Goal: Information Seeking & Learning: Learn about a topic

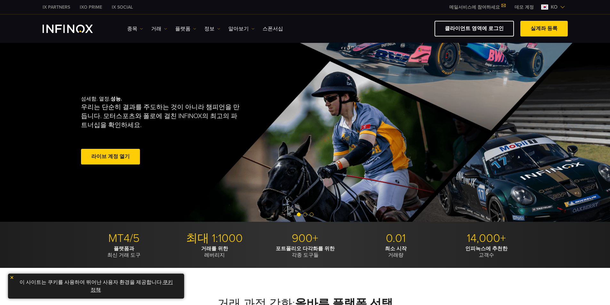
click at [306, 215] on span "Go to slide 2" at bounding box center [305, 215] width 4 height 4
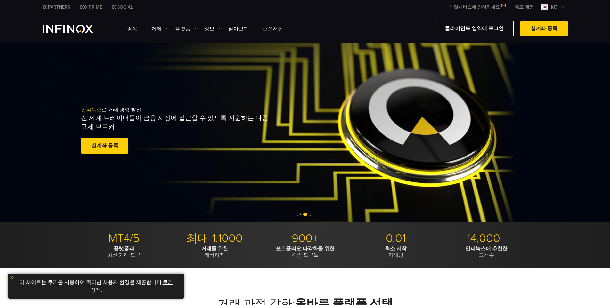
click at [311, 214] on span "Go to slide 3" at bounding box center [312, 215] width 4 height 4
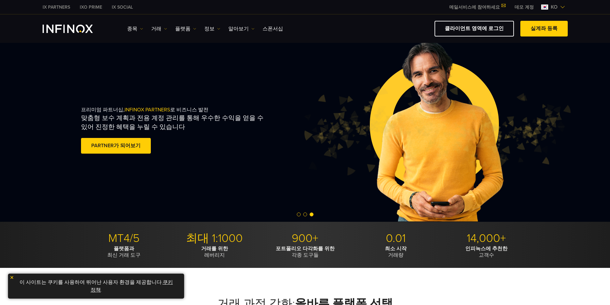
click at [298, 213] on span "Go to slide 1" at bounding box center [299, 215] width 4 height 4
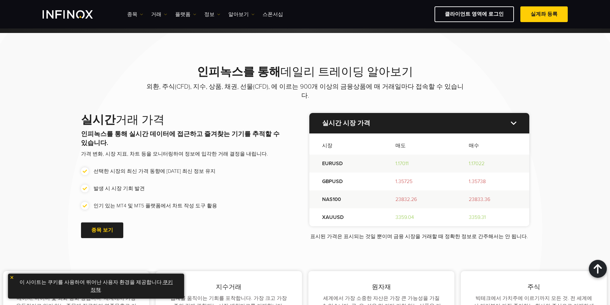
scroll to position [662, 0]
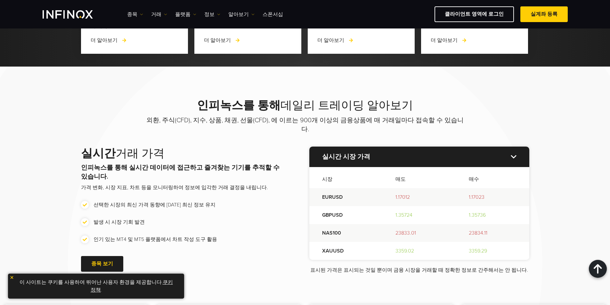
click at [87, 201] on li "선택한 시장의 최신 가격 동향에 [DATE] 최신 정보 유지" at bounding box center [182, 205] width 203 height 8
drag, startPoint x: 87, startPoint y: 197, endPoint x: 87, endPoint y: 201, distance: 3.8
click at [87, 201] on li "선택한 시장의 최신 가격 동향에 [DATE] 최신 정보 유지" at bounding box center [182, 205] width 203 height 8
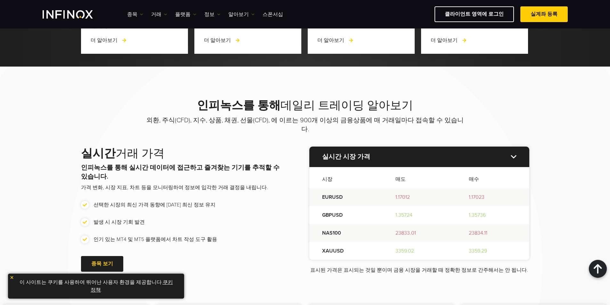
drag, startPoint x: 86, startPoint y: 206, endPoint x: 86, endPoint y: 210, distance: 3.5
click at [86, 210] on ul "선택한 시장의 최신 가격 동향에 [DATE] 최신 정보 유지 발생 시 시장 기회 발견 인기 있는 MT4 및 MT5 플랫폼에서 차트 작성 도구 …" at bounding box center [182, 222] width 203 height 42
click at [86, 218] on li "발생 시 시장 기회 발견" at bounding box center [182, 222] width 203 height 8
click at [86, 236] on li "인기 있는 MT4 및 MT5 플랫폼에서 차트 작성 도구 활용" at bounding box center [182, 240] width 203 height 8
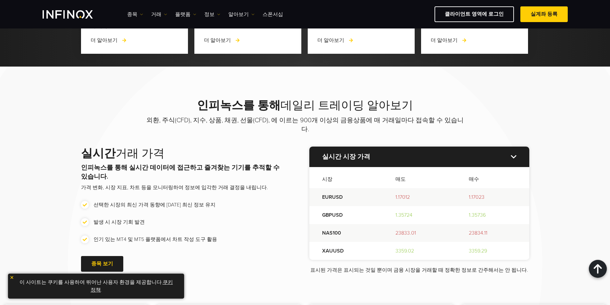
click at [86, 236] on li "인기 있는 MT4 및 MT5 플랫폼에서 차트 작성 도구 활용" at bounding box center [182, 240] width 203 height 8
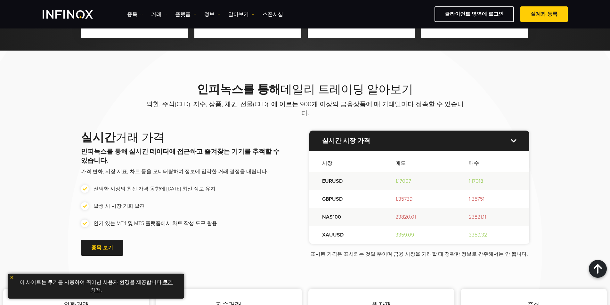
scroll to position [769, 0]
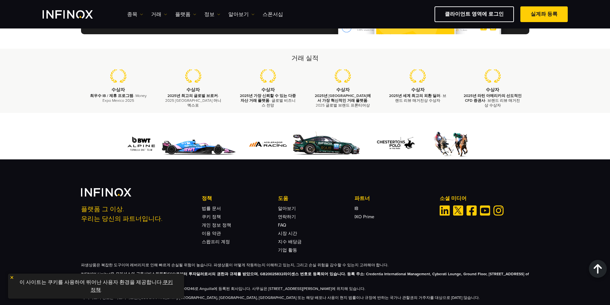
scroll to position [2071, 0]
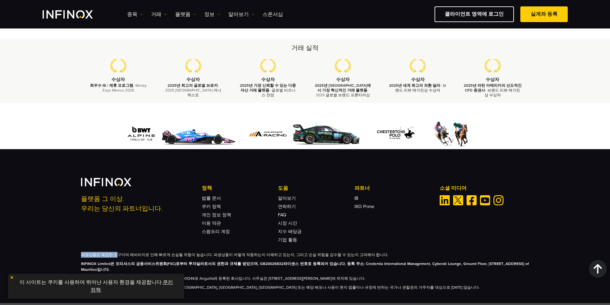
drag, startPoint x: 71, startPoint y: 247, endPoint x: 114, endPoint y: 243, distance: 42.5
click at [114, 243] on div "플랫폼 그 이상. 우리는 당신의 파트너입니다. 정책 법률 문서 쿠키 정책 개인 정보 정책 이용 약관 도움 FAQ IB IB" at bounding box center [305, 226] width 610 height 154
click at [295, 262] on strong "INFINOX Limited은 모리셔스의 금융서비스위원회(FSC)로부터 투자딜러로서의 권한과 규제를 받았으며, GB20025832라이센스 번호…" at bounding box center [305, 267] width 448 height 10
click at [10, 279] on img at bounding box center [12, 278] width 4 height 4
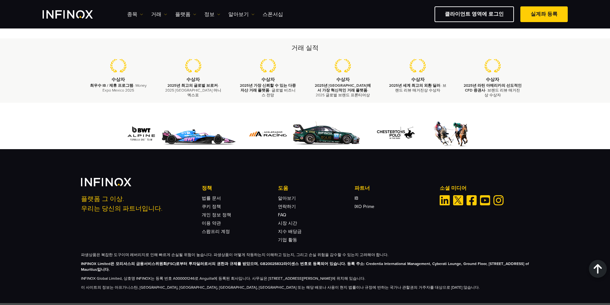
scroll to position [0, 0]
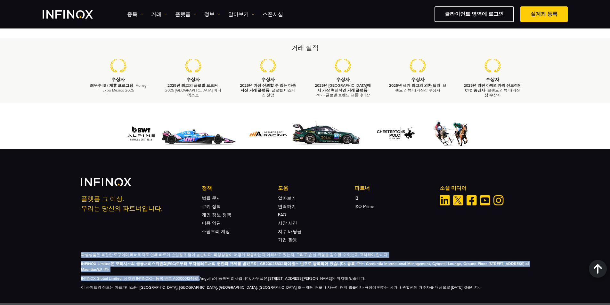
drag, startPoint x: 77, startPoint y: 243, endPoint x: 198, endPoint y: 265, distance: 122.9
click at [198, 265] on div "플랫폼 그 이상. 우리는 당신의 파트너입니다. 정책 법률 문서 쿠키 정책 개인 정보 정책 이용 약관 스왑프리 계정 도움" at bounding box center [305, 234] width 461 height 112
click at [190, 261] on p "INFINOX Limited은 모리셔스의 금융서비스위원회(FSC)로부터 투자딜러로서의 권한과 규제를 받았으며, GB20025832라이센스 번호…" at bounding box center [305, 267] width 448 height 12
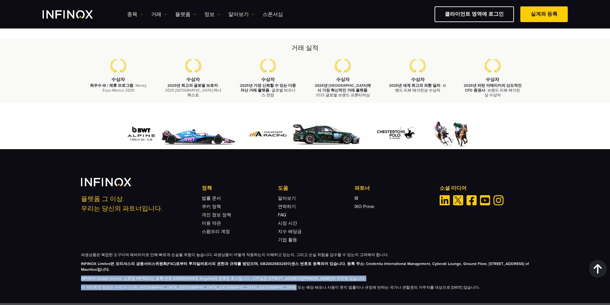
drag, startPoint x: 78, startPoint y: 271, endPoint x: 386, endPoint y: 278, distance: 308.0
click at [386, 278] on div "플랫폼 그 이상. 우리는 당신의 파트너입니다. 정책 법률 문서 쿠키 정책 개인 정보 정책 이용 약관 스왑프리 계정 도움" at bounding box center [305, 234] width 461 height 112
click at [381, 285] on p "이 사이트의 정보는 아프가니스탄, [GEOGRAPHIC_DATA], [GEOGRAPHIC_DATA], [GEOGRAPHIC_DATA], [GE…" at bounding box center [305, 288] width 448 height 6
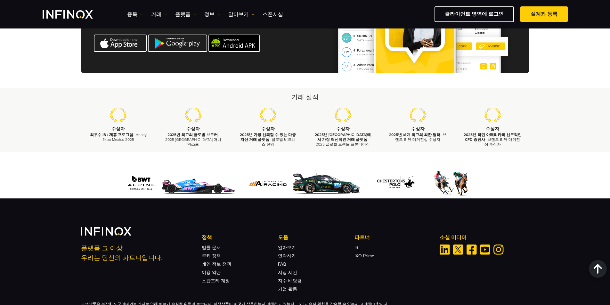
scroll to position [2071, 0]
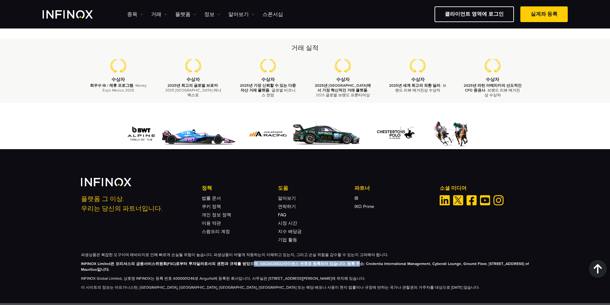
drag, startPoint x: 241, startPoint y: 250, endPoint x: 343, endPoint y: 253, distance: 102.2
click at [343, 253] on div "파생상품은 복잡한 도구이며 레버리지로 인해 빠르게 손실될 위험이 높습니다. 파생상품이 어떻게 작동하는지 이해하고 있는지, 그리고 손실 위험을 …" at bounding box center [305, 271] width 448 height 38
click at [363, 241] on div "플랫폼 그 이상. 우리는 당신의 파트너입니다. 정책 법률 문서 쿠키 정책 개인 정보 정책 이용 약관 스왑프리 계정 도움" at bounding box center [305, 234] width 461 height 112
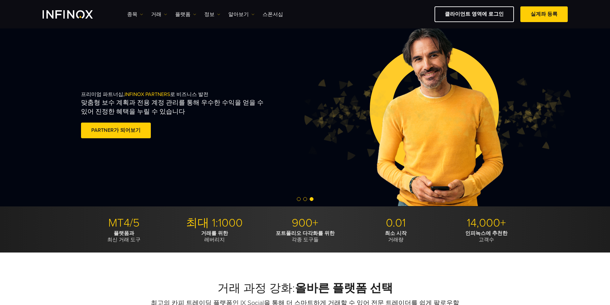
scroll to position [0, 0]
